Goal: Task Accomplishment & Management: Manage account settings

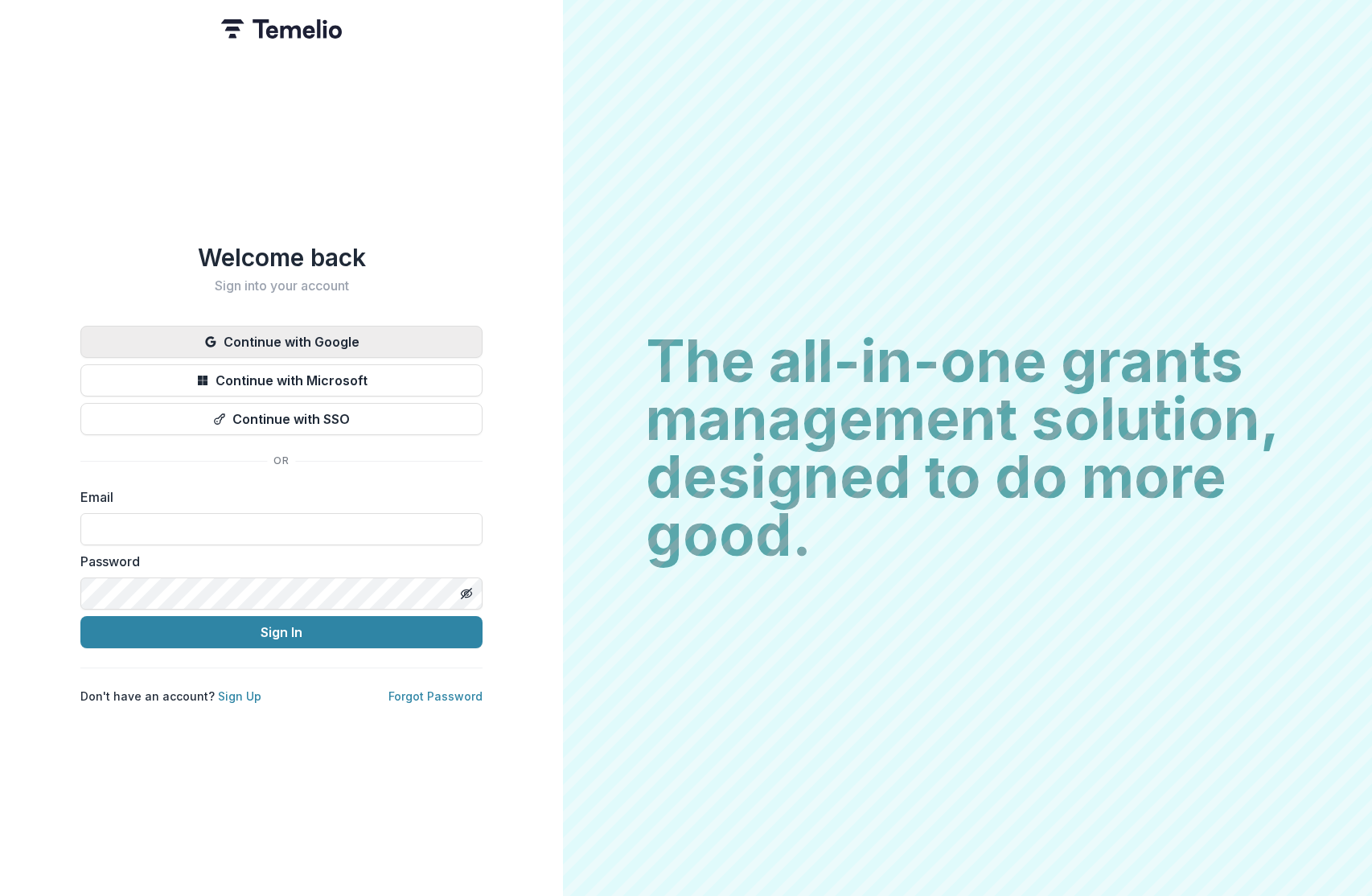
click at [317, 336] on button "Continue with Google" at bounding box center [281, 341] width 402 height 33
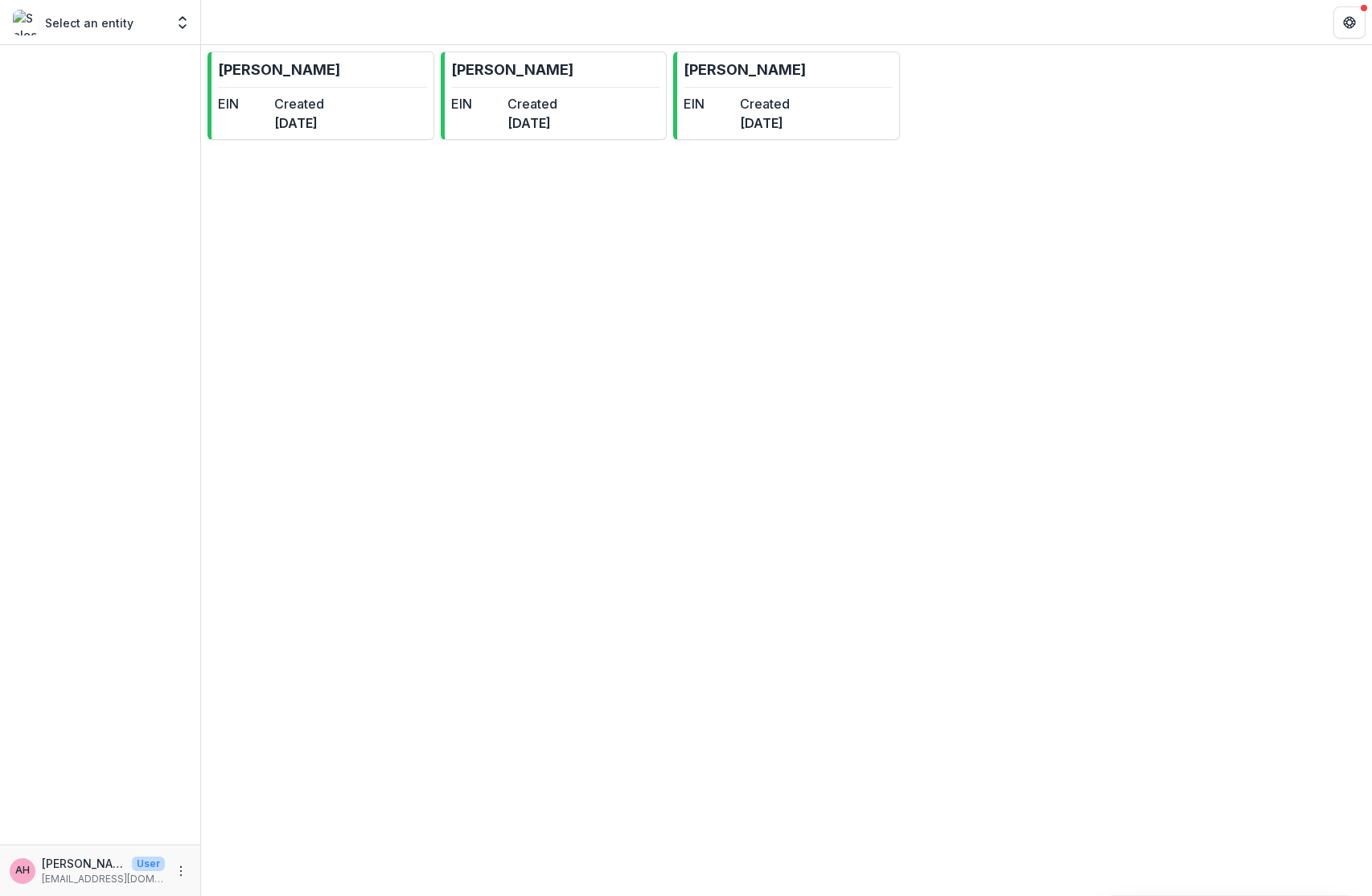
click at [198, 97] on div at bounding box center [100, 444] width 200 height 799
click at [297, 83] on link "[PERSON_NAME] EIN Created [DATE]" at bounding box center [321, 95] width 227 height 88
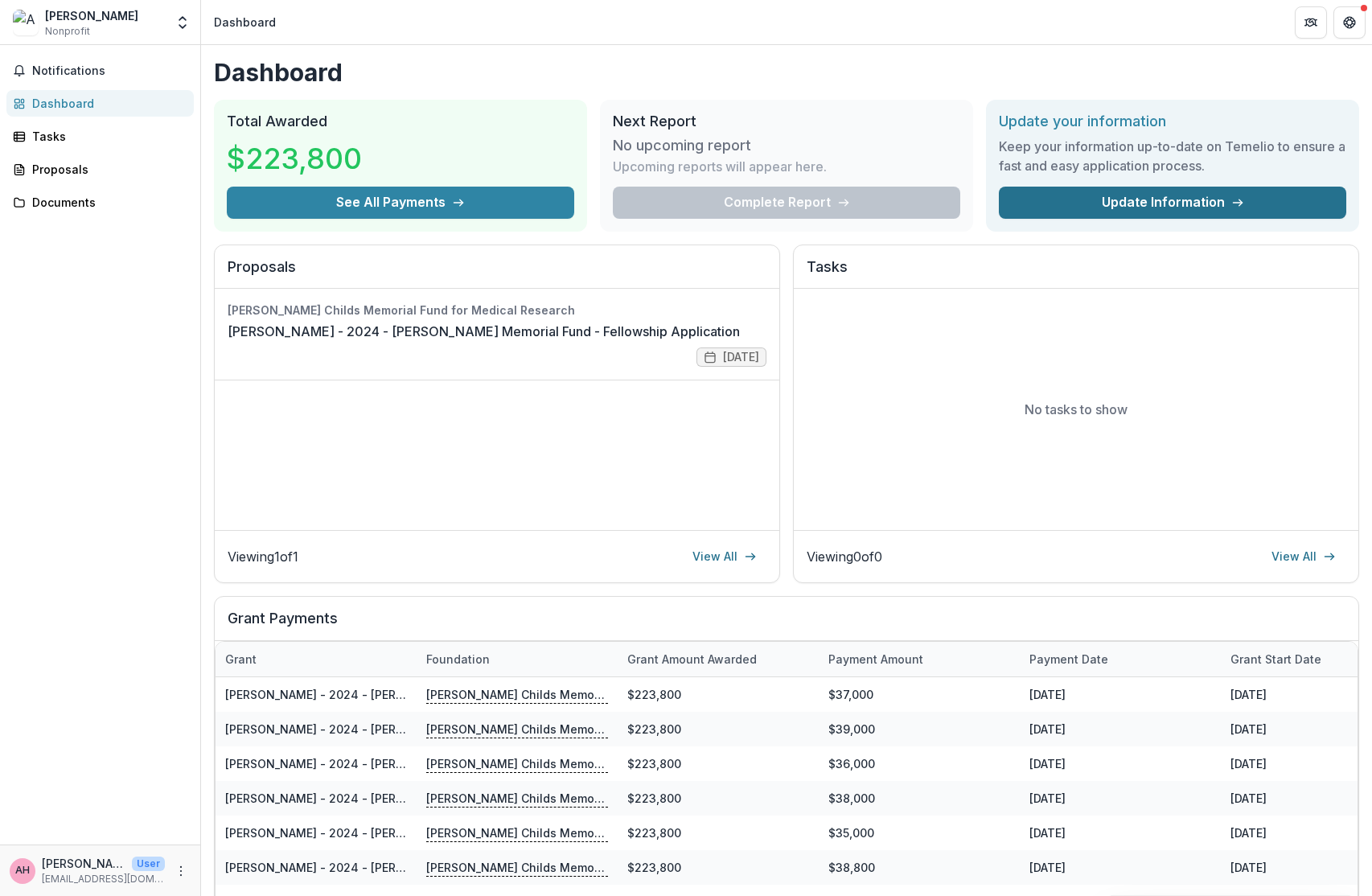
click at [1064, 203] on link "Update Information" at bounding box center [1172, 203] width 347 height 33
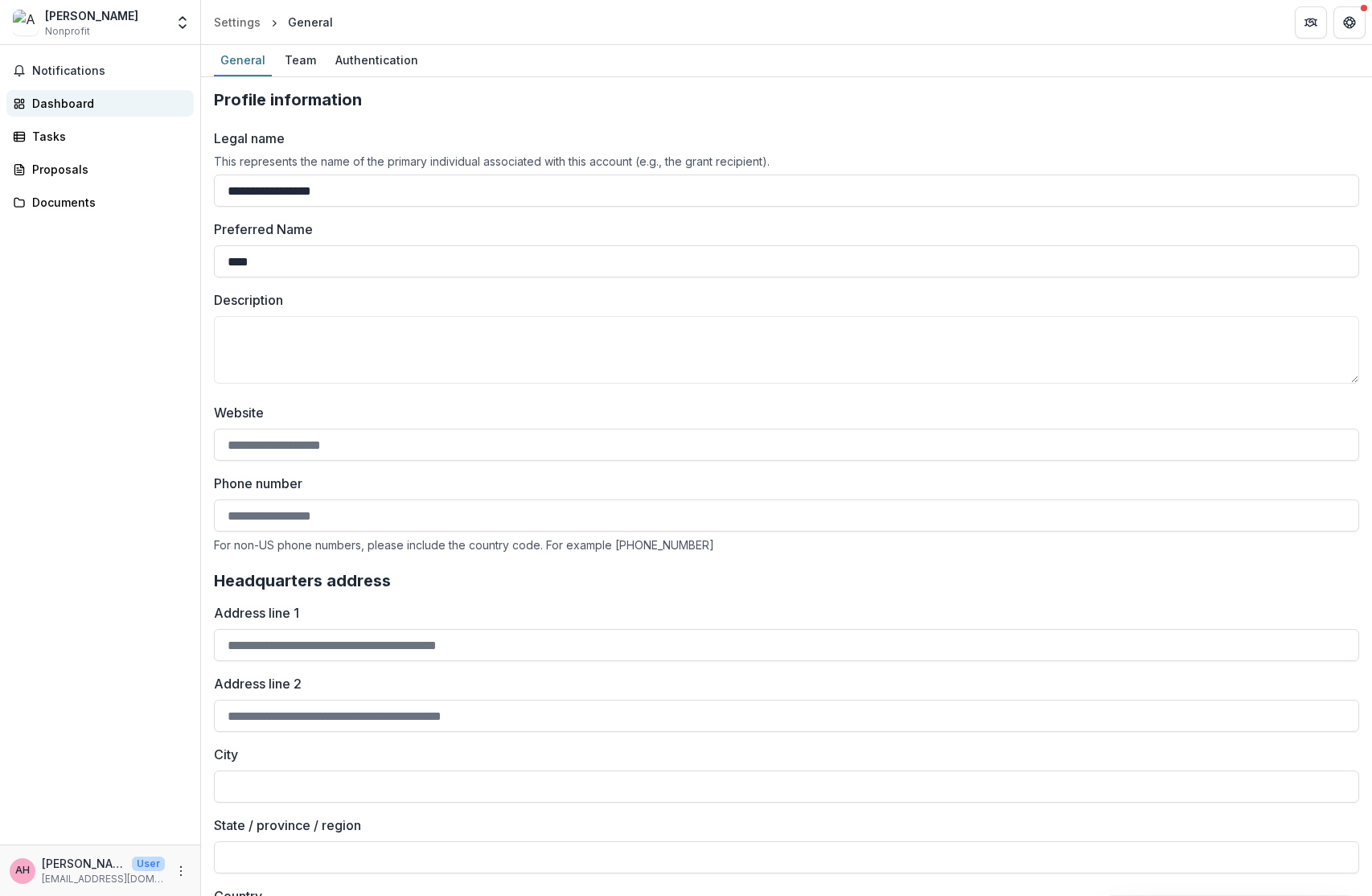
click at [73, 98] on div "Dashboard" at bounding box center [107, 103] width 149 height 17
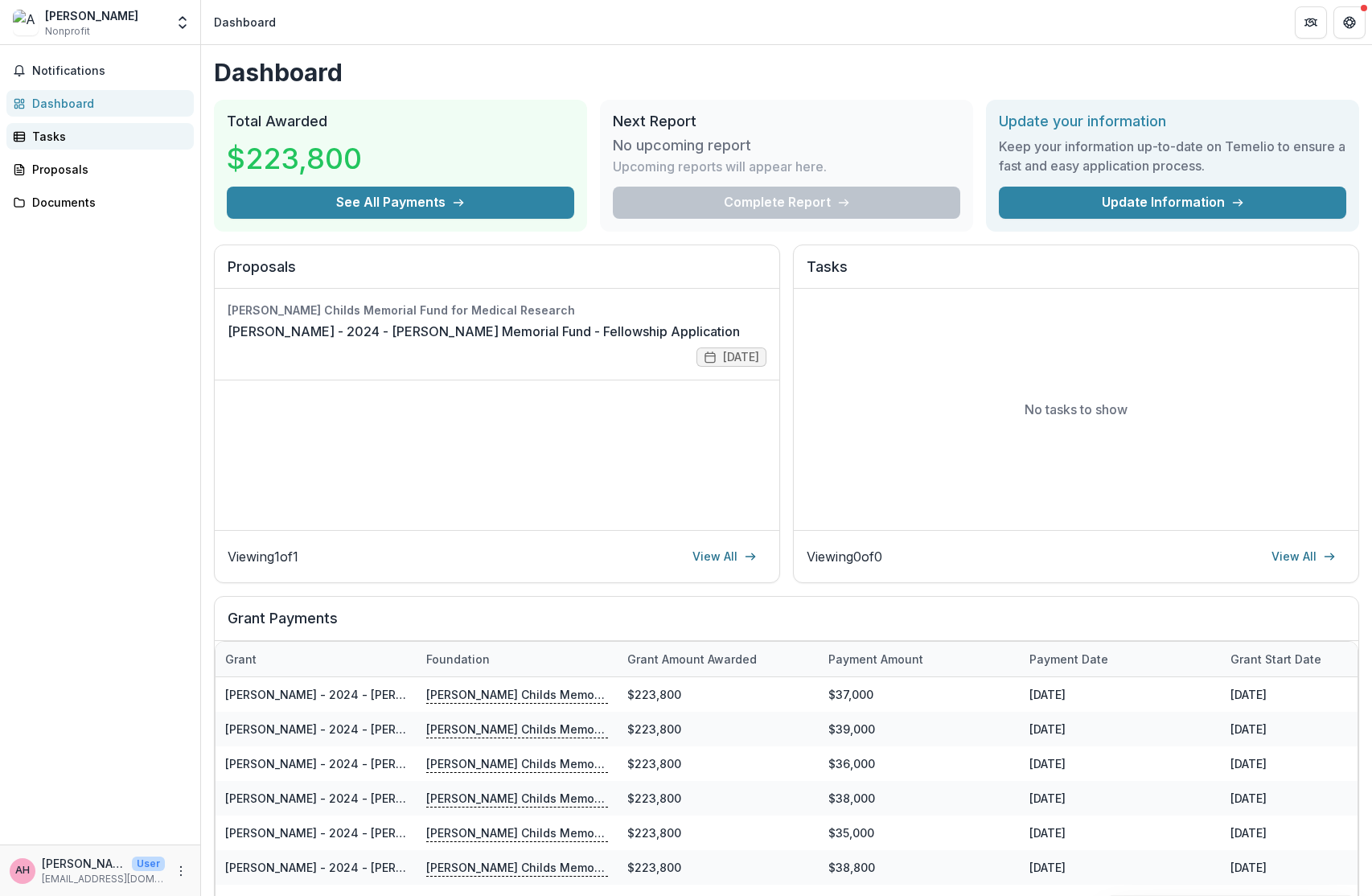
click at [54, 142] on div "Tasks" at bounding box center [107, 136] width 149 height 17
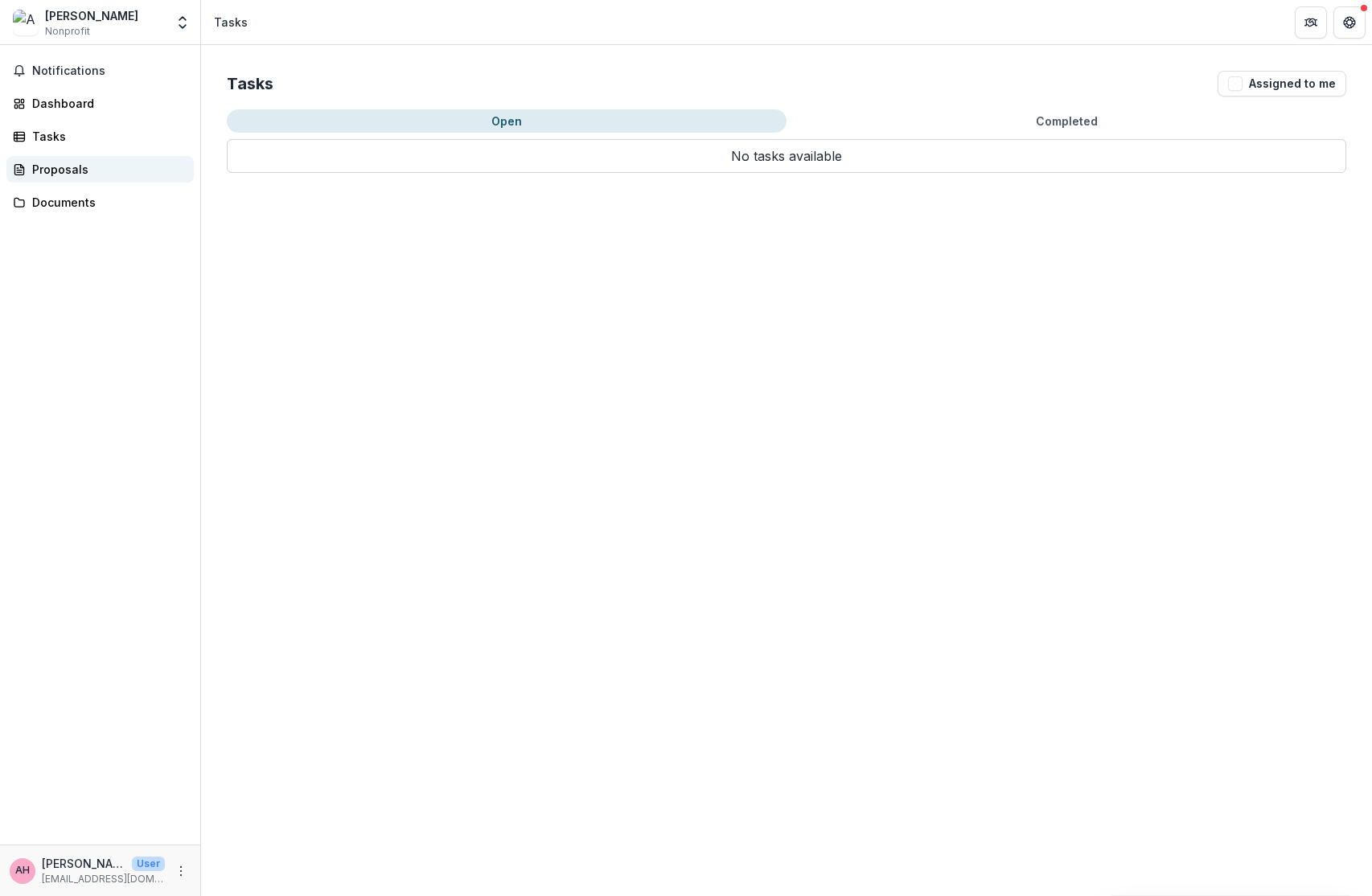
click at [56, 173] on div "Proposals" at bounding box center [107, 169] width 149 height 17
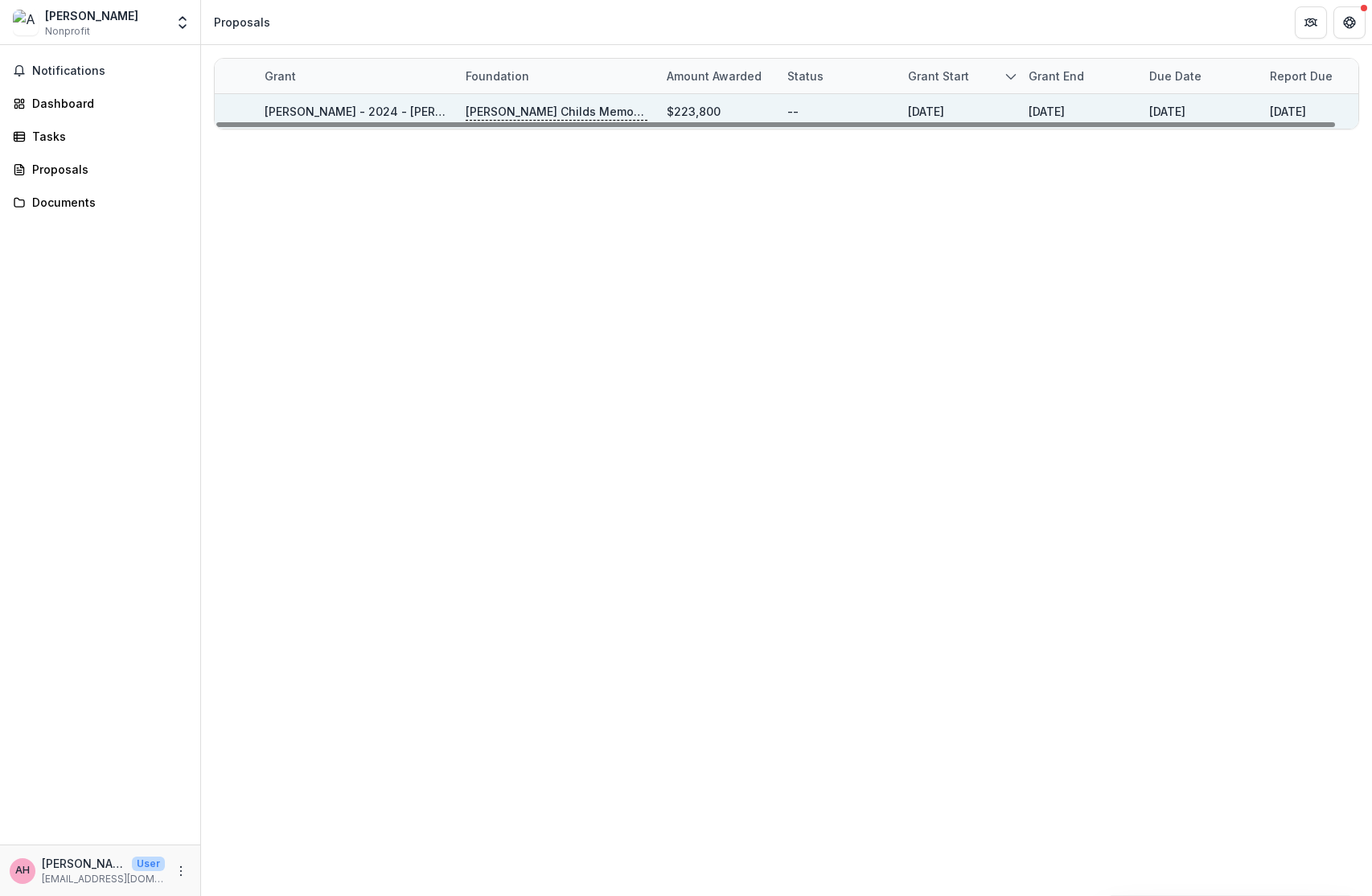
click at [552, 114] on p "[PERSON_NAME] Childs Memorial Fund for Medical Research" at bounding box center [556, 112] width 182 height 18
click at [349, 110] on link "[PERSON_NAME] - 2024 - [PERSON_NAME] Memorial Fund - Fellowship Application" at bounding box center [496, 111] width 464 height 14
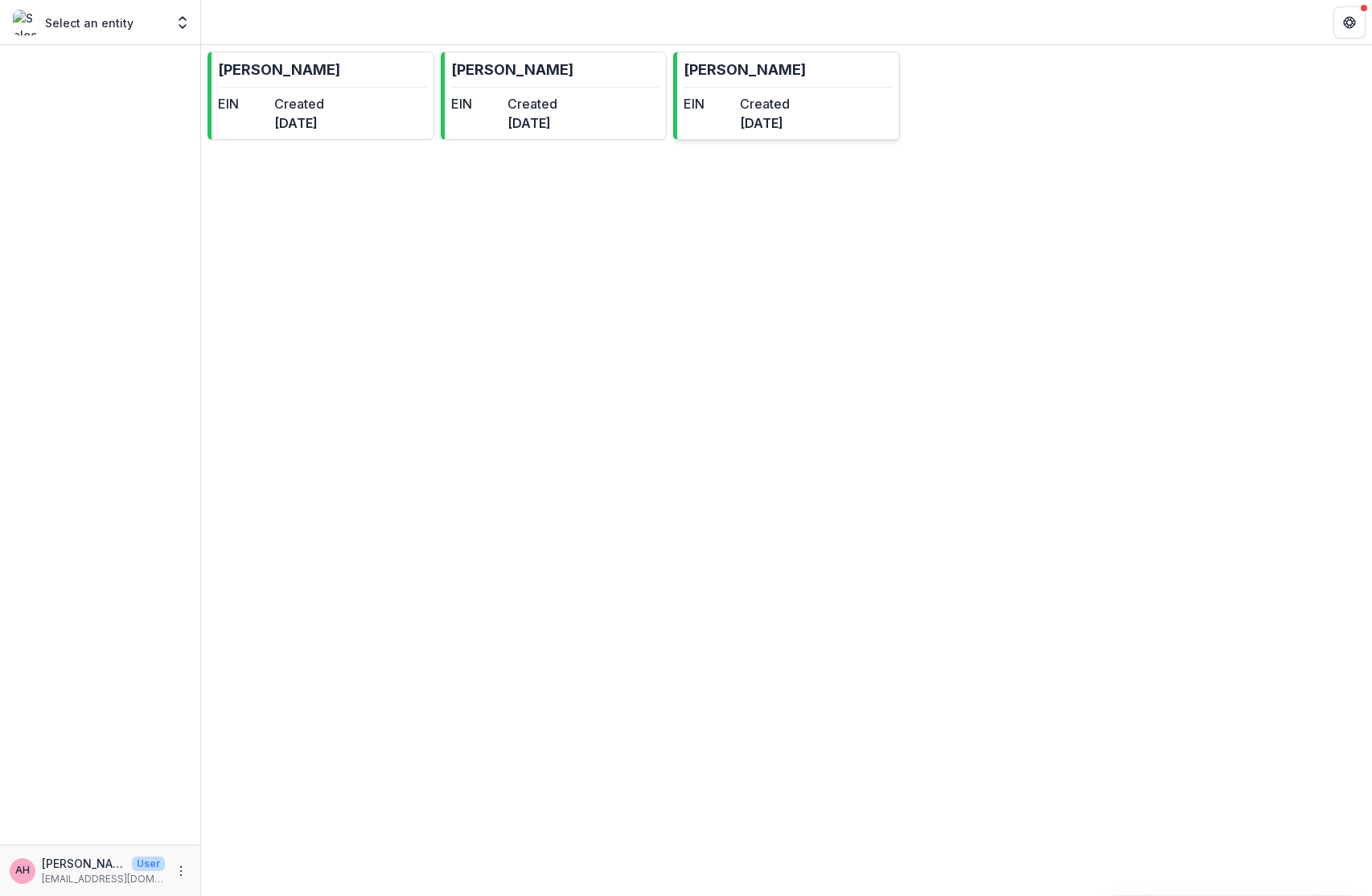
click at [790, 120] on dd "[DATE]" at bounding box center [765, 123] width 50 height 20
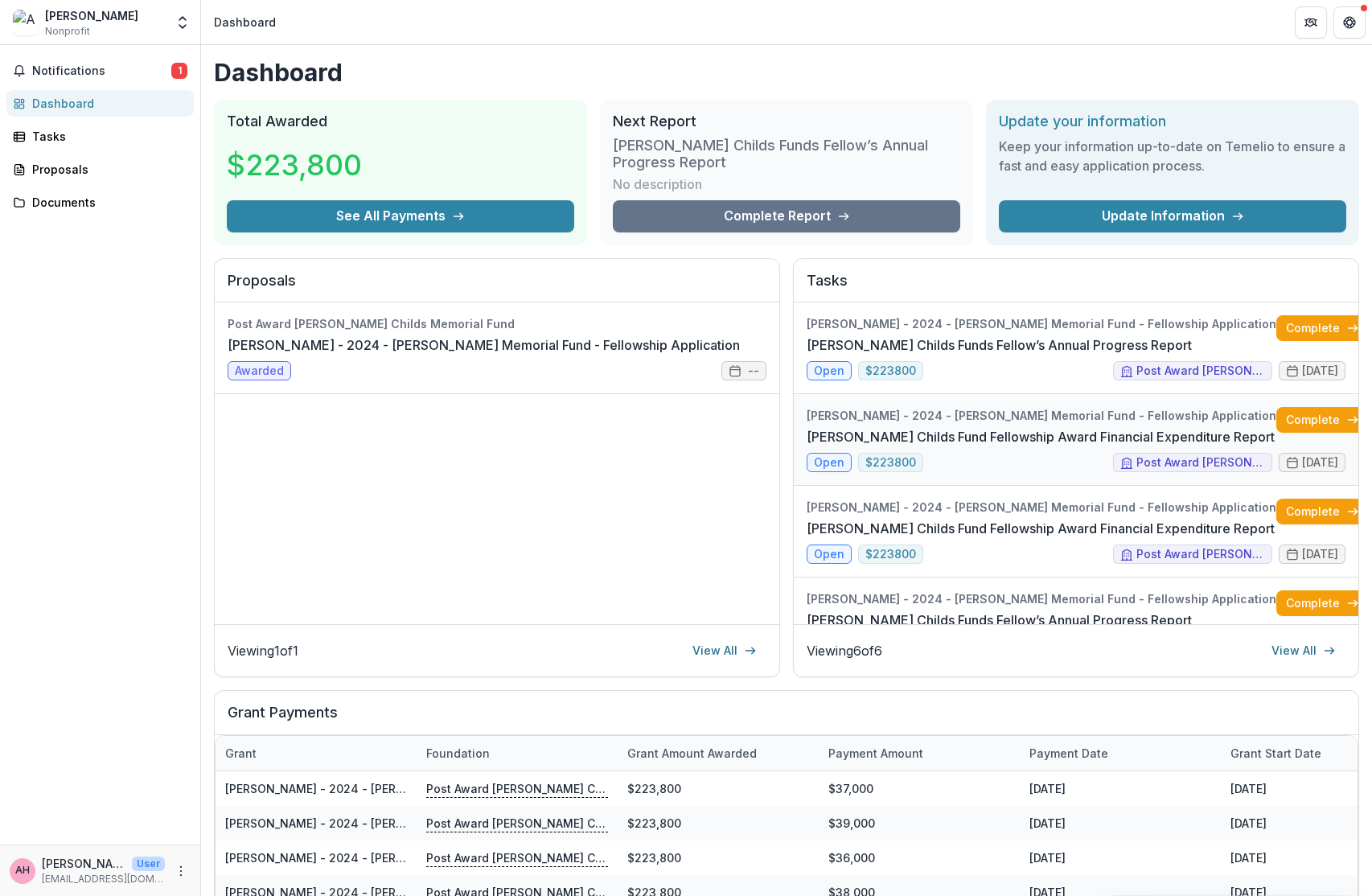
click at [987, 435] on link "[PERSON_NAME] Childs Fund Fellowship Award Financial Expenditure Report" at bounding box center [1041, 436] width 468 height 20
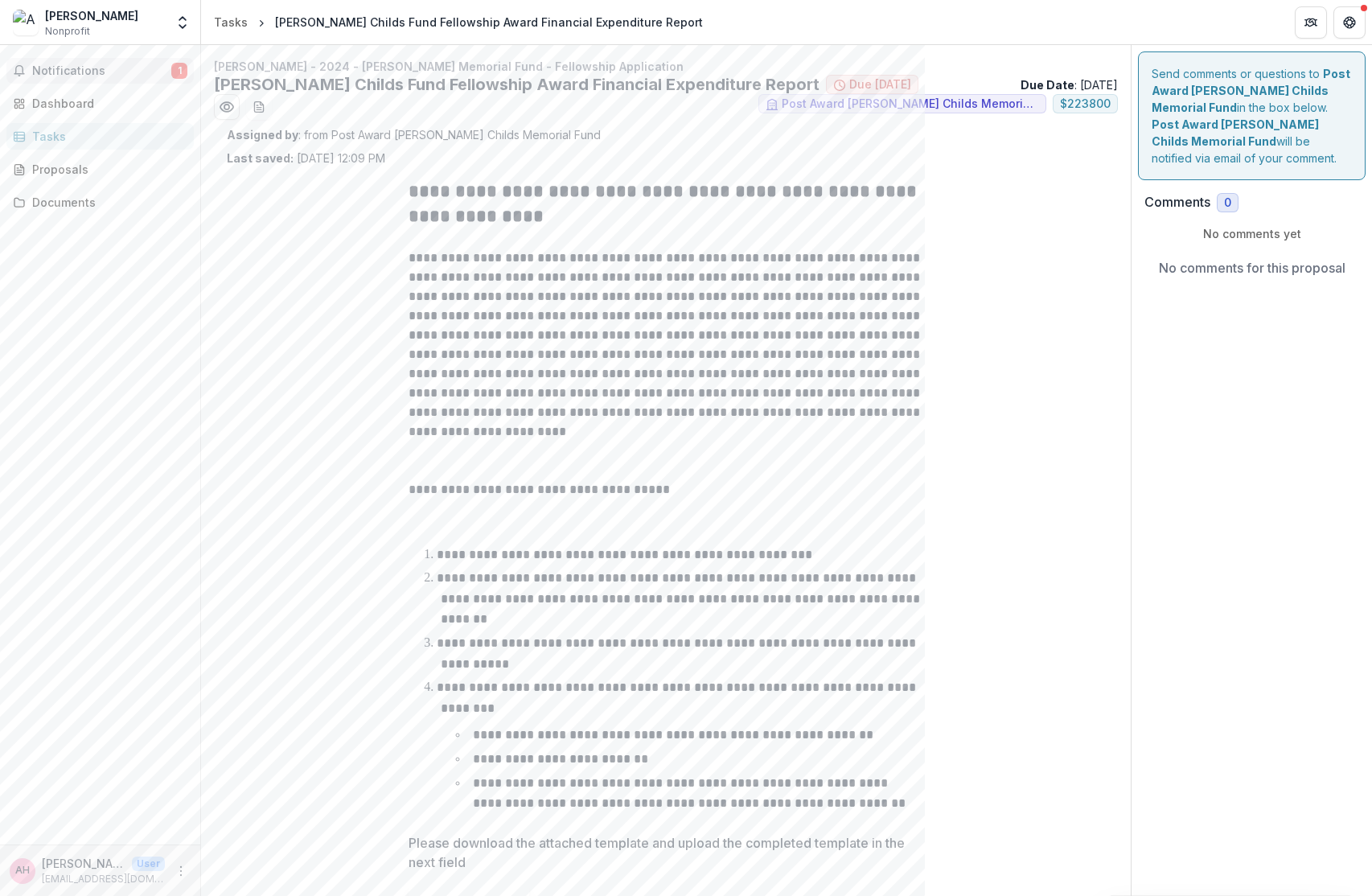
click at [101, 74] on span "Notifications" at bounding box center [102, 71] width 140 height 14
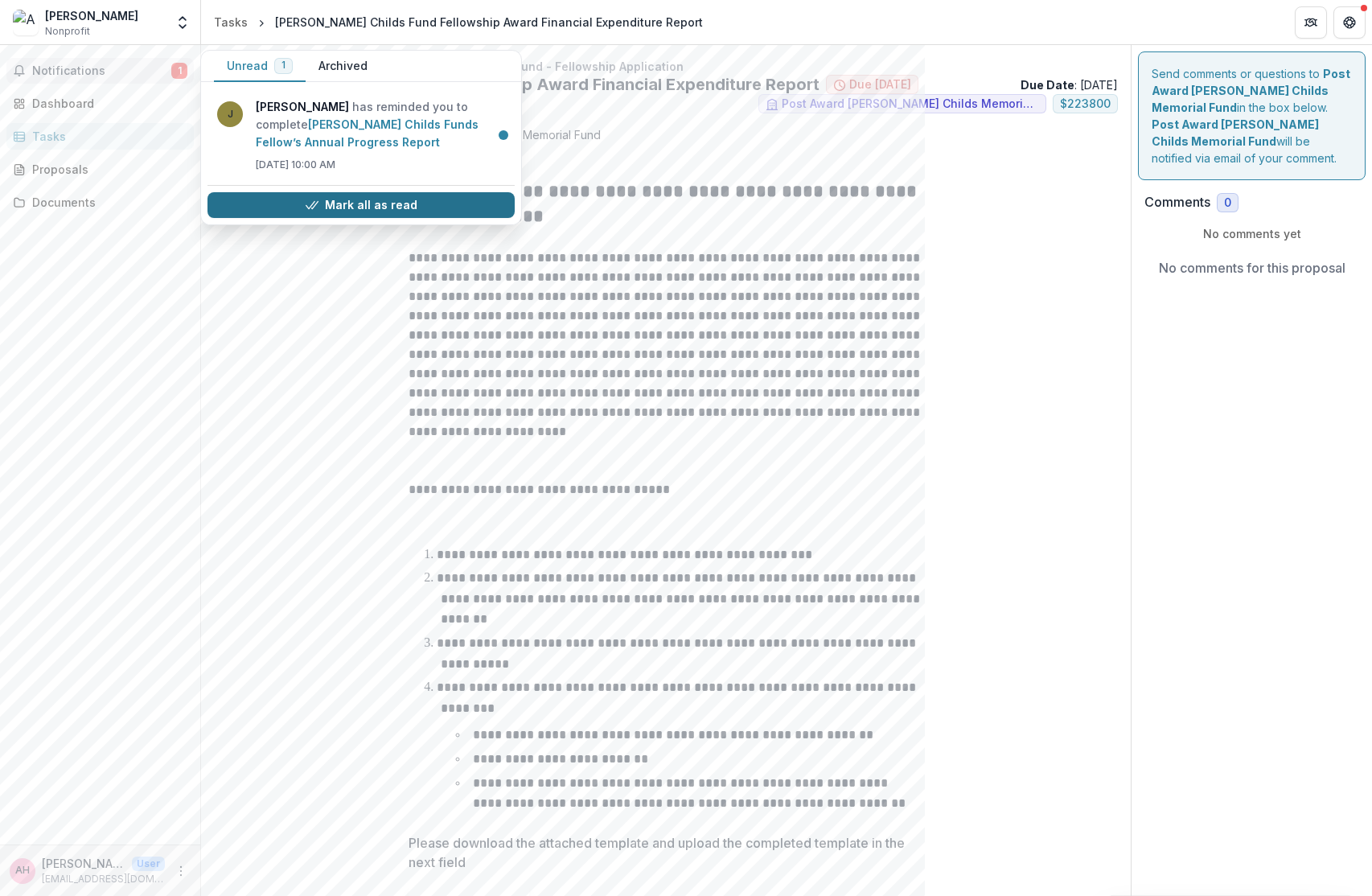
click at [307, 207] on button "Mark all as read" at bounding box center [361, 206] width 307 height 26
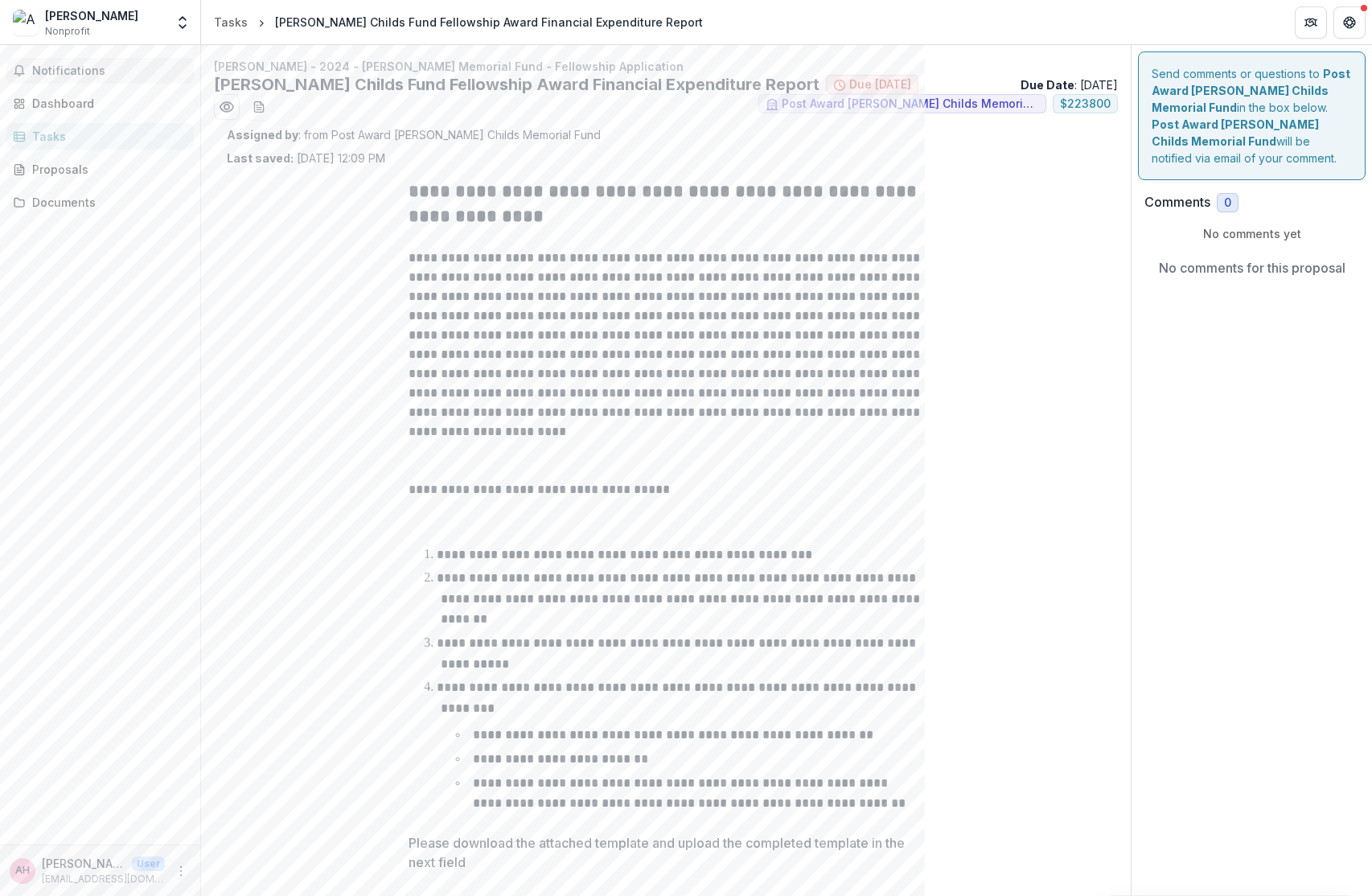
click at [23, 140] on rect at bounding box center [20, 137] width 10 height 9
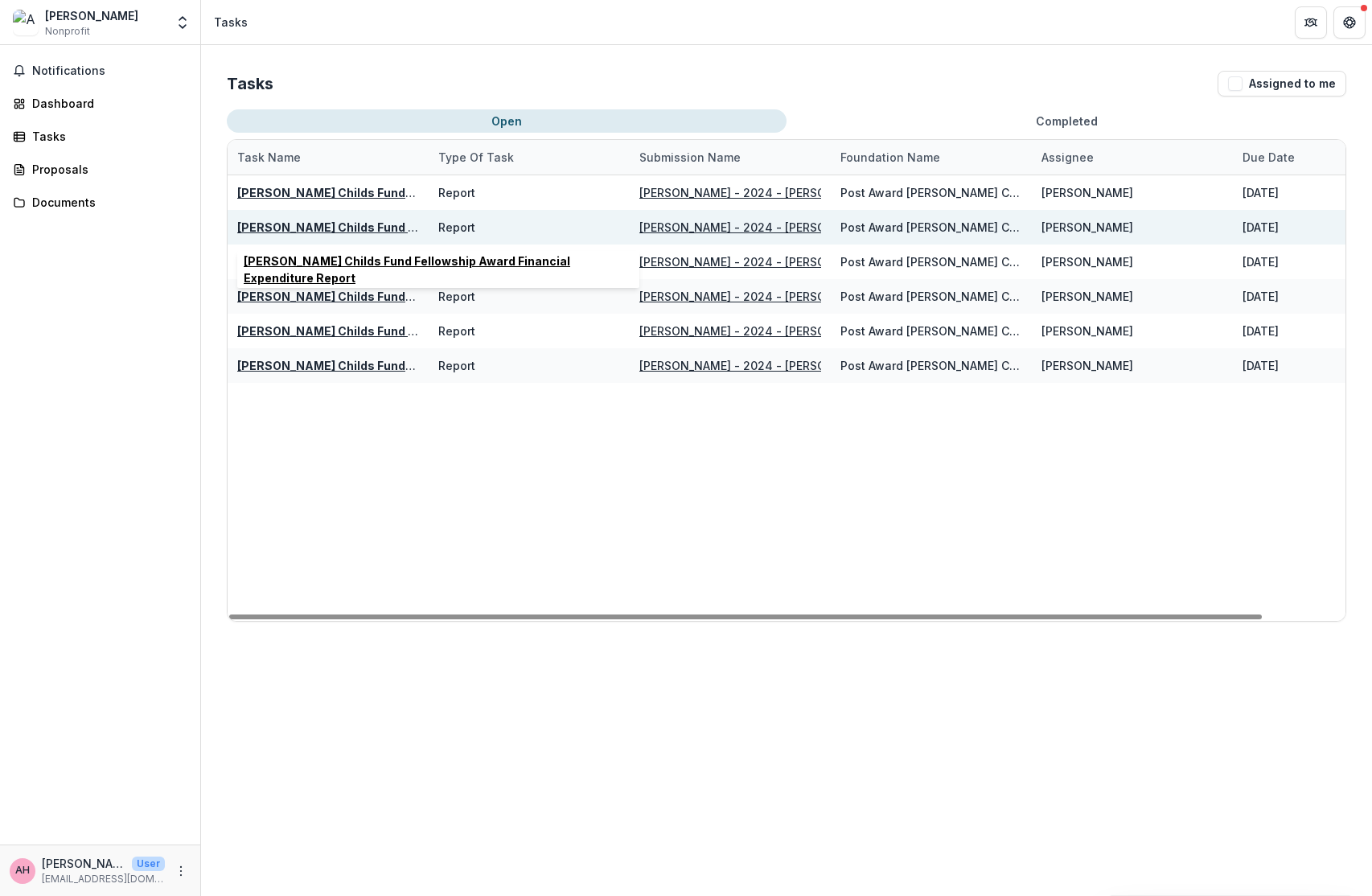
click at [358, 222] on u "[PERSON_NAME] Childs Fund Fellowship Award Financial Expenditure Report" at bounding box center [458, 227] width 441 height 14
click at [794, 226] on u "[PERSON_NAME] - 2024 - [PERSON_NAME] Memorial Fund - Fellowship Application" at bounding box center [871, 227] width 464 height 14
click at [322, 224] on u "[PERSON_NAME] Childs Fund Fellowship Award Financial Expenditure Report" at bounding box center [458, 227] width 441 height 14
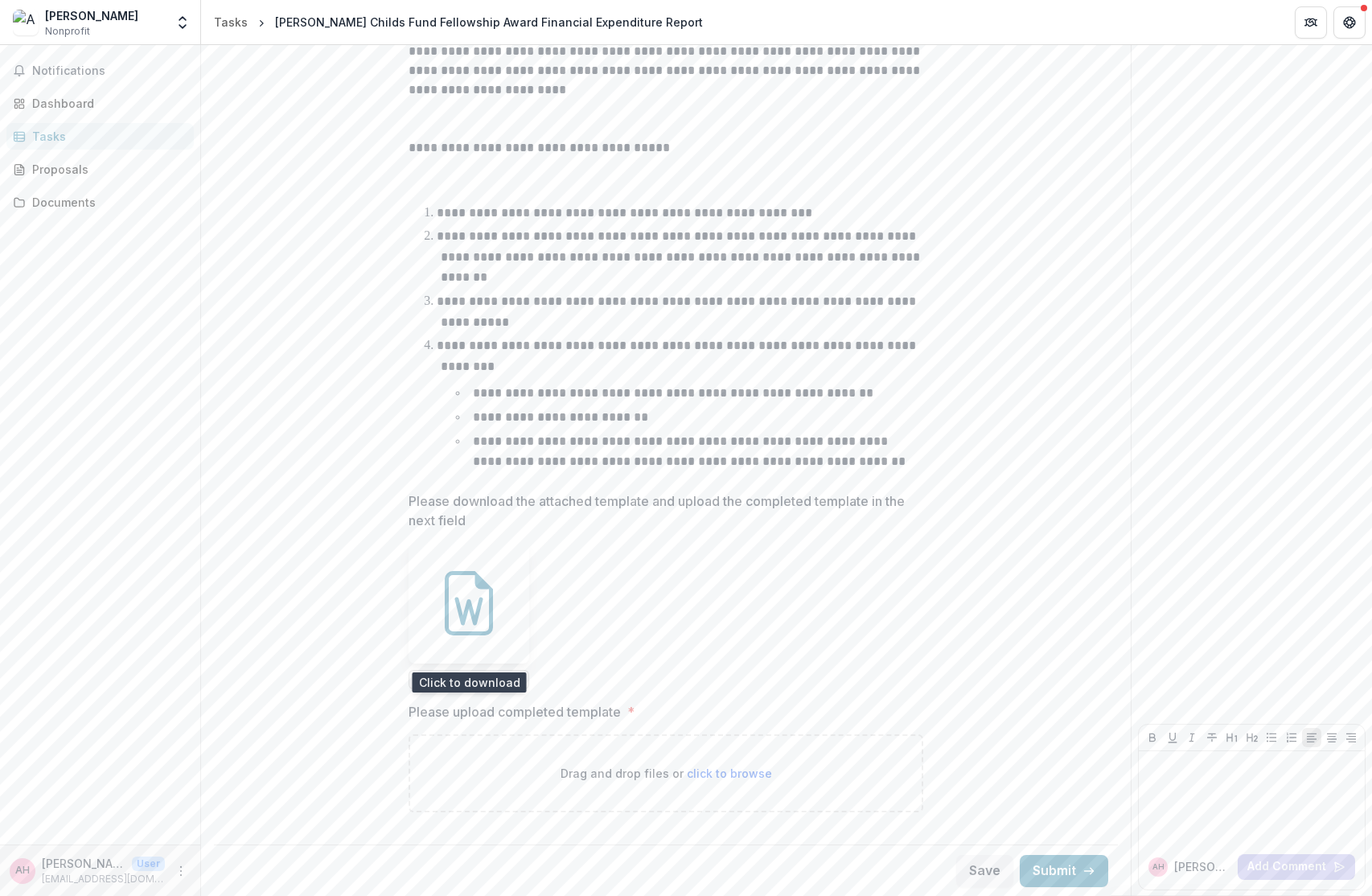
scroll to position [339, 0]
click at [481, 625] on icon at bounding box center [468, 606] width 64 height 64
